Goal: Task Accomplishment & Management: Manage account settings

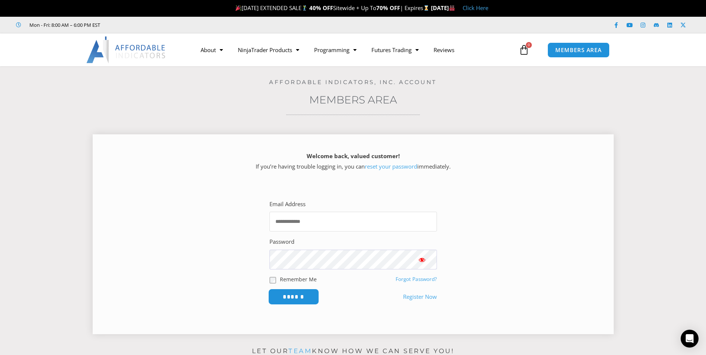
type input "**********"
click at [310, 300] on input "******" at bounding box center [293, 297] width 51 height 16
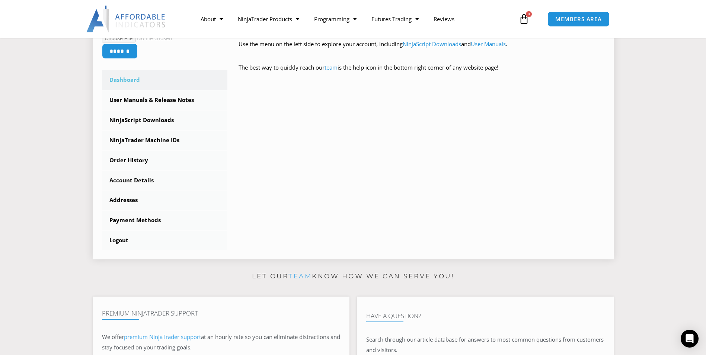
scroll to position [186, 0]
click at [147, 124] on link "NinjaScript Downloads" at bounding box center [165, 118] width 126 height 19
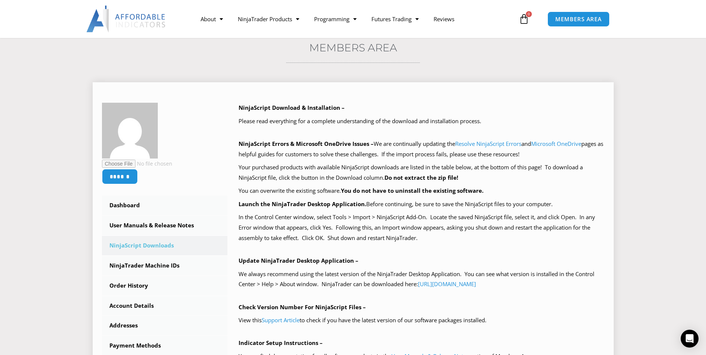
scroll to position [186, 0]
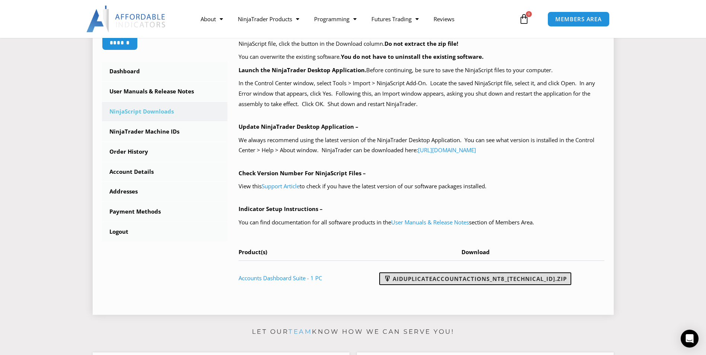
click at [428, 278] on link "AIDuplicateAccountActions_NT8_25.2.5.1.zip" at bounding box center [475, 278] width 192 height 13
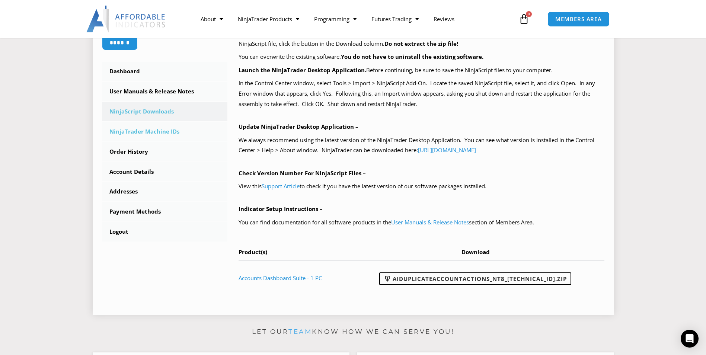
click at [137, 132] on link "NinjaTrader Machine IDs" at bounding box center [165, 131] width 126 height 19
click at [145, 136] on link "NinjaTrader Machine IDs" at bounding box center [165, 131] width 126 height 19
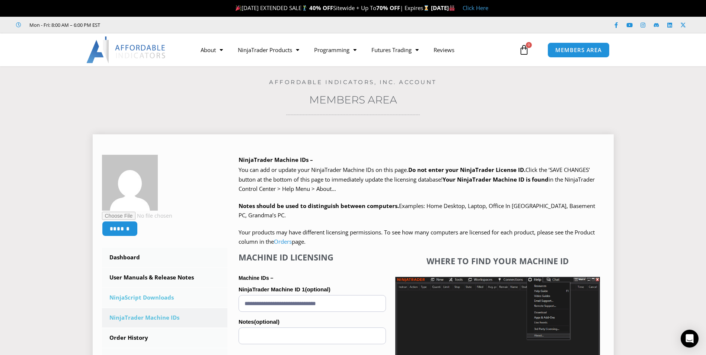
drag, startPoint x: 354, startPoint y: 299, endPoint x: 130, endPoint y: 302, distance: 224.1
click at [130, 302] on div "****** Dashboard Subscriptions User Manuals & Release Notes NinjaScript Downloa…" at bounding box center [353, 324] width 502 height 338
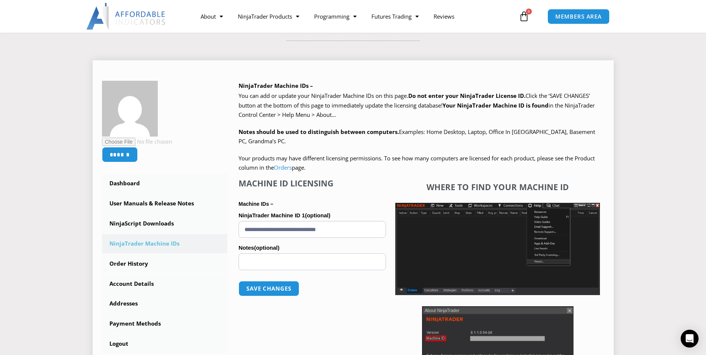
scroll to position [74, 0]
click at [273, 290] on button "Save changes" at bounding box center [269, 288] width 64 height 16
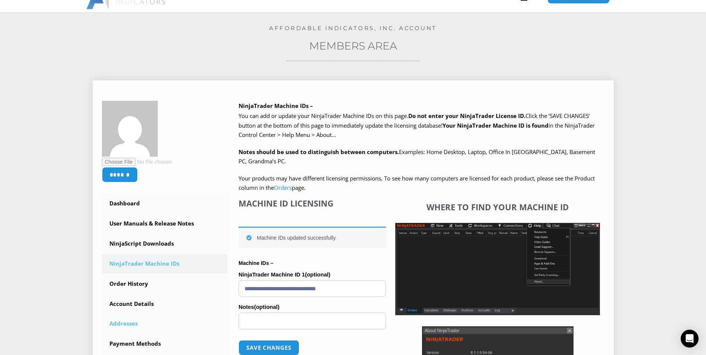
scroll to position [112, 0]
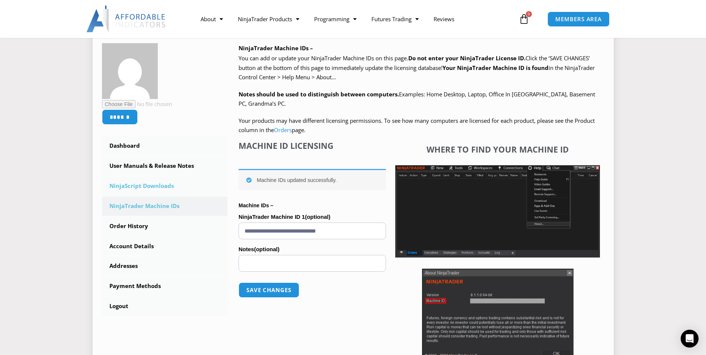
click at [150, 191] on link "NinjaScript Downloads" at bounding box center [165, 185] width 126 height 19
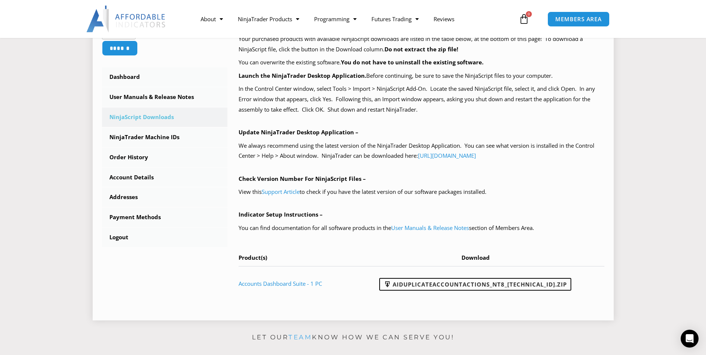
scroll to position [186, 0]
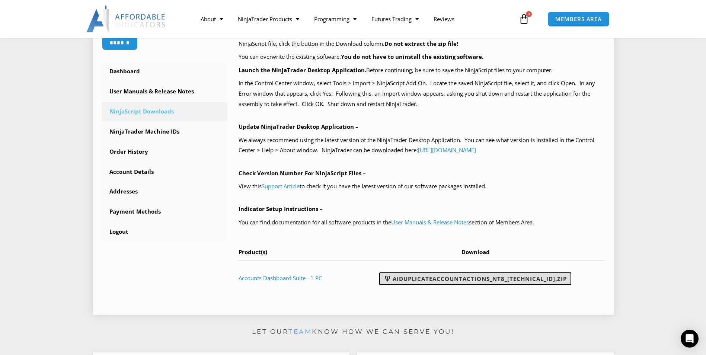
click at [447, 281] on link "AIDuplicateAccountActions_NT8_25.2.5.1.zip" at bounding box center [475, 278] width 192 height 13
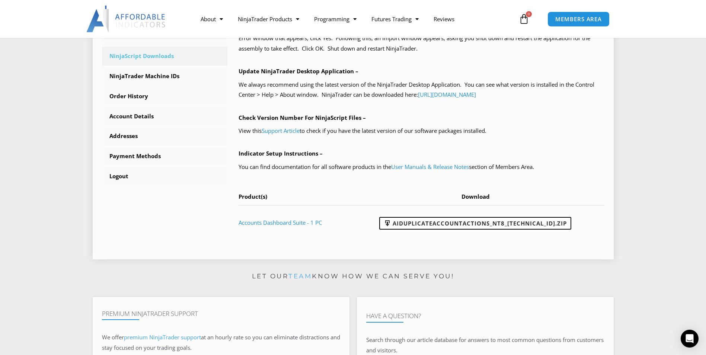
scroll to position [223, 0]
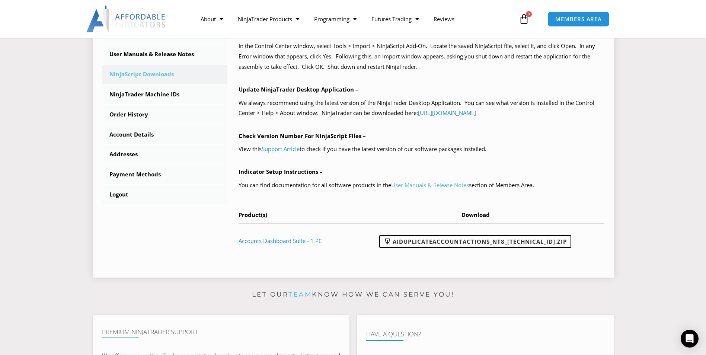
click at [415, 185] on link "User Manuals & Release Notes" at bounding box center [430, 184] width 78 height 7
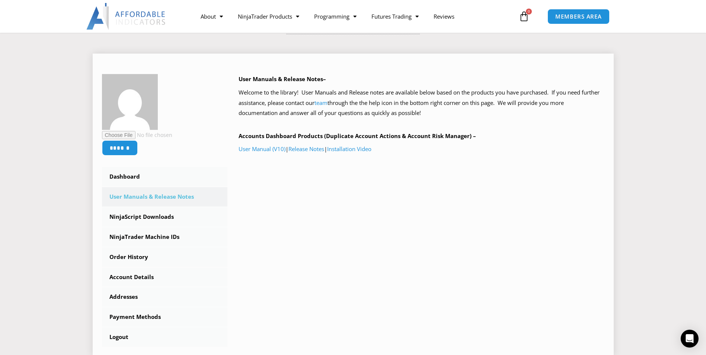
scroll to position [74, 0]
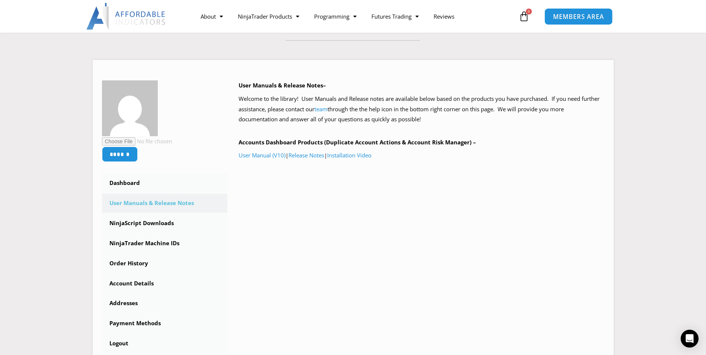
click at [579, 24] on link "MEMBERS AREA" at bounding box center [579, 16] width 68 height 17
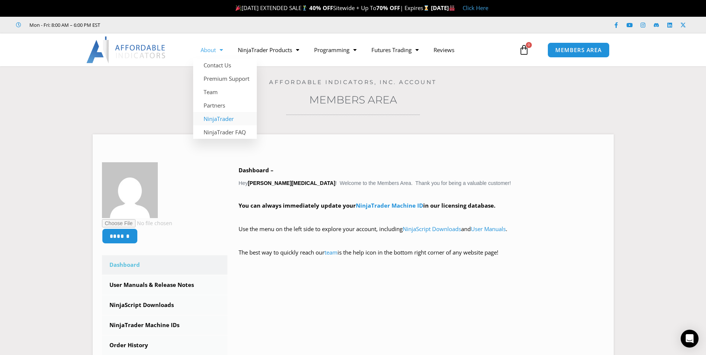
click at [216, 114] on link "NinjaTrader" at bounding box center [225, 118] width 64 height 13
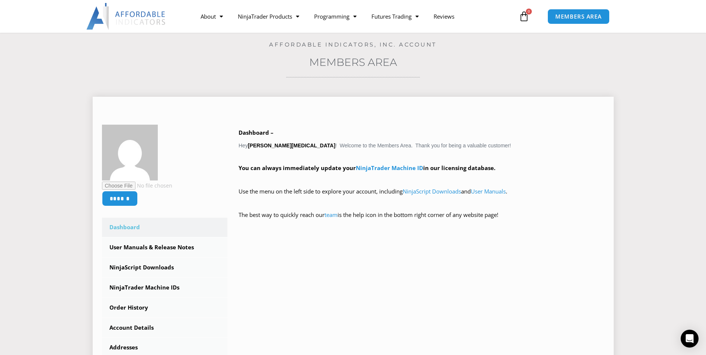
scroll to position [37, 0]
click at [208, 12] on link "About" at bounding box center [211, 16] width 37 height 17
click at [553, 17] on span "MEMBERS AREA" at bounding box center [578, 16] width 51 height 6
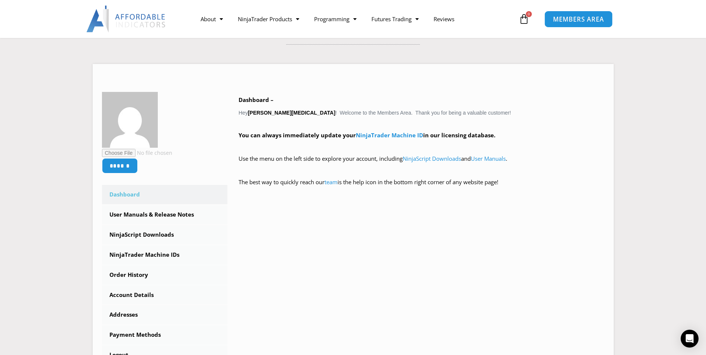
scroll to position [261, 0]
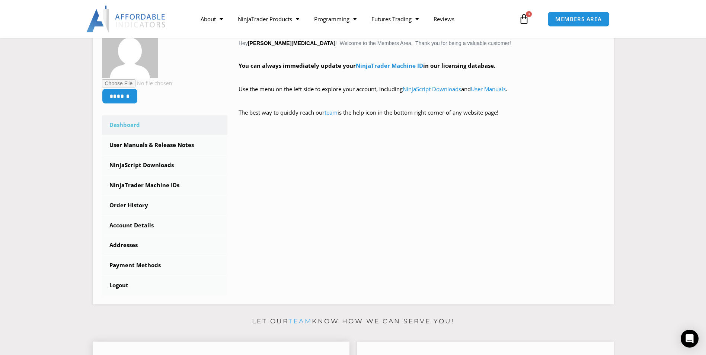
scroll to position [261, 0]
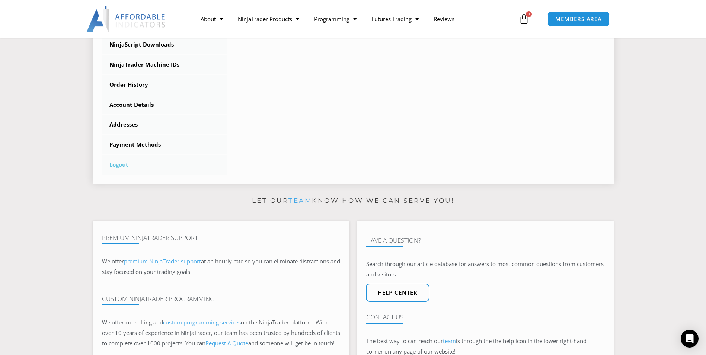
click at [121, 167] on link "Logout" at bounding box center [165, 164] width 126 height 19
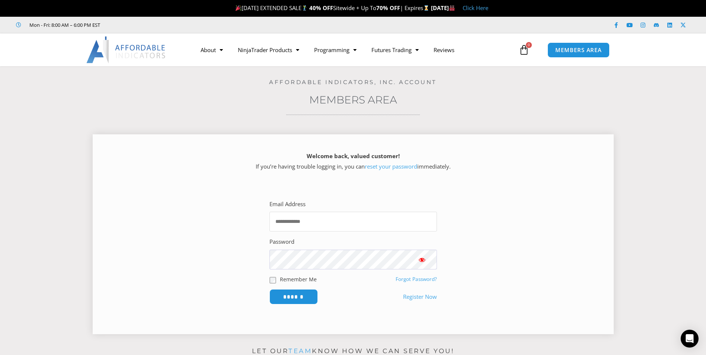
type input "**********"
click at [421, 261] on span "Show password" at bounding box center [421, 259] width 7 height 7
